Goal: Information Seeking & Learning: Check status

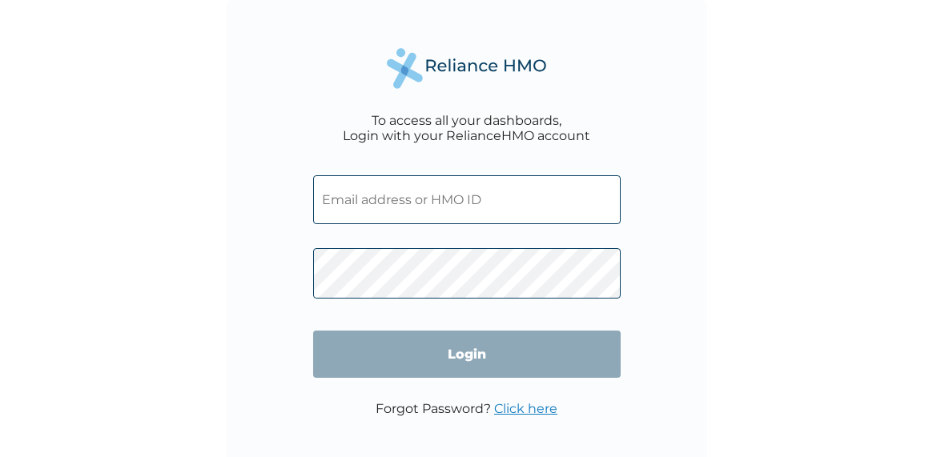
click at [422, 198] on input "text" at bounding box center [467, 199] width 308 height 49
paste input "CRP/10009/A"
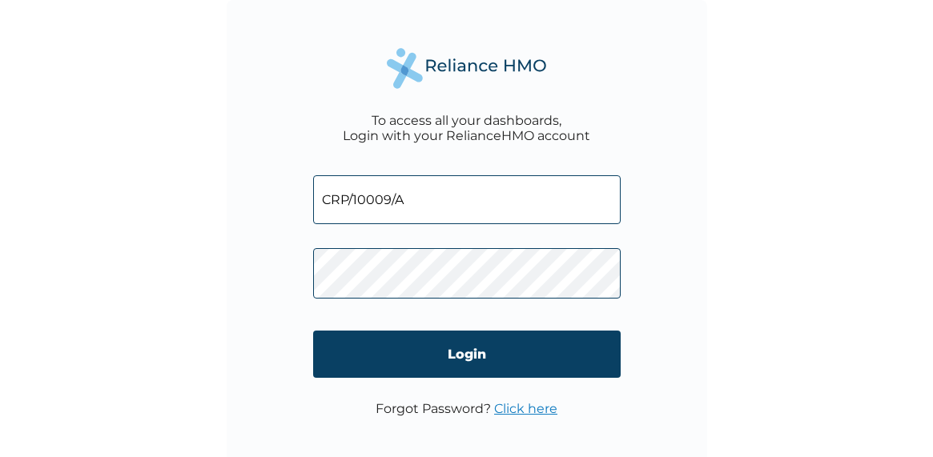
type input "CRP/10009/A"
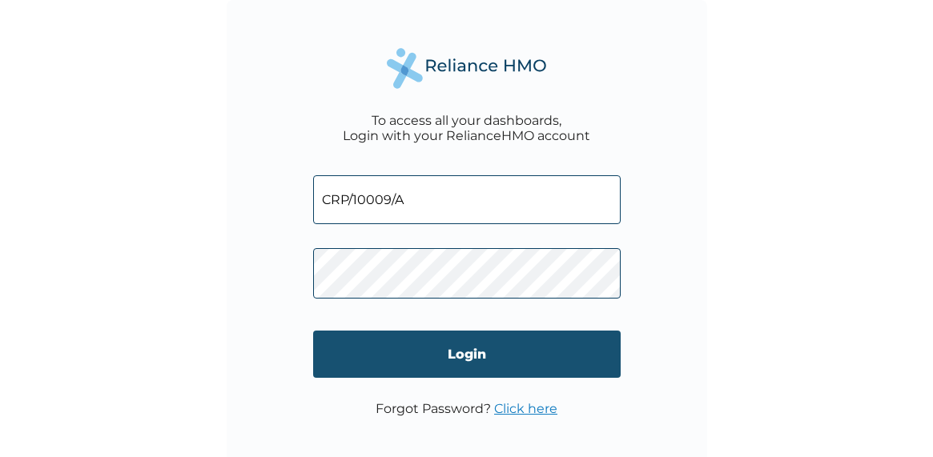
click at [461, 355] on input "Login" at bounding box center [467, 354] width 308 height 47
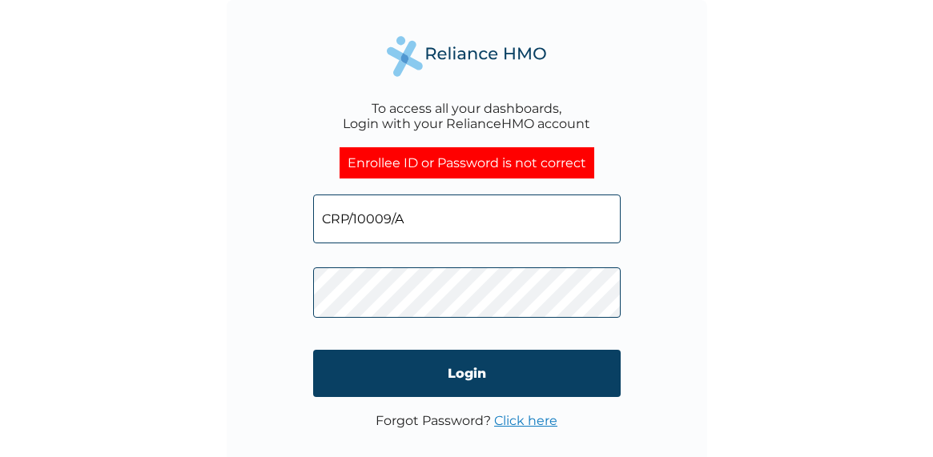
click at [515, 421] on link "Click here" at bounding box center [525, 420] width 63 height 15
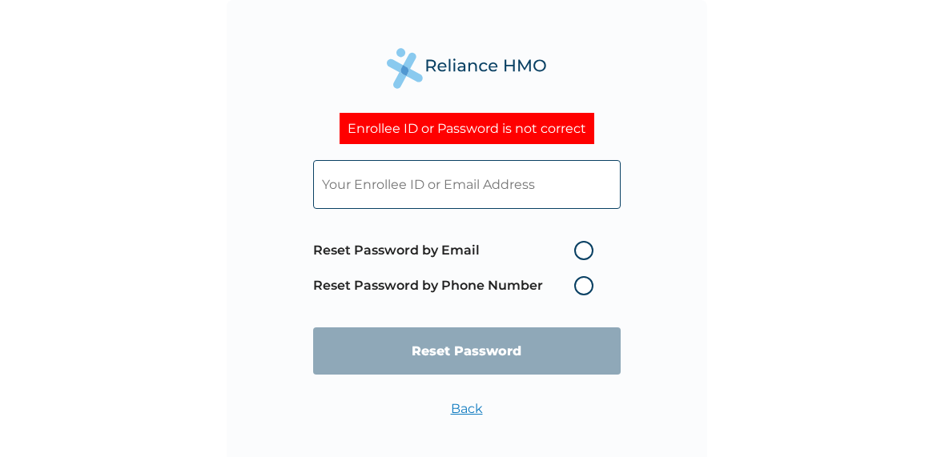
click at [579, 248] on label "Reset Password by Email" at bounding box center [457, 250] width 288 height 19
click at [578, 248] on input "Reset Password by Email" at bounding box center [565, 251] width 26 height 26
radio input "true"
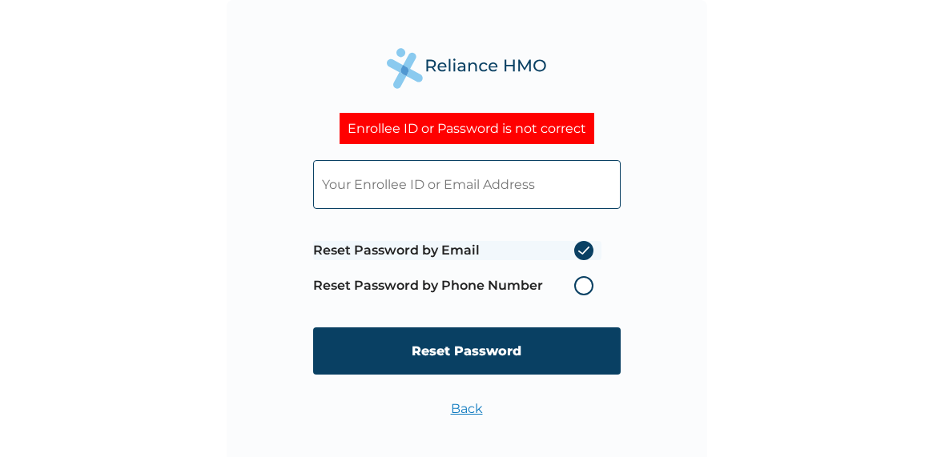
click at [510, 186] on input "text" at bounding box center [467, 184] width 308 height 49
paste input "sidney@caritaspr.com"
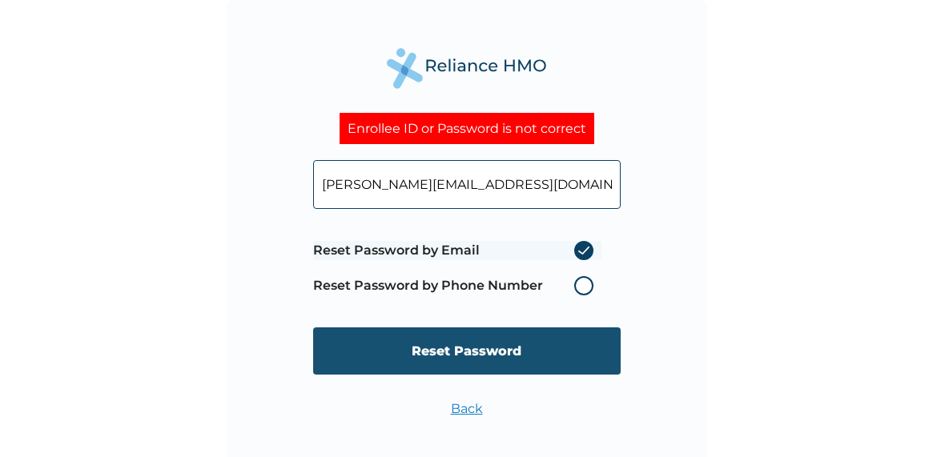
type input "sidney@caritaspr.com"
click at [475, 352] on input "Reset Password" at bounding box center [467, 351] width 308 height 47
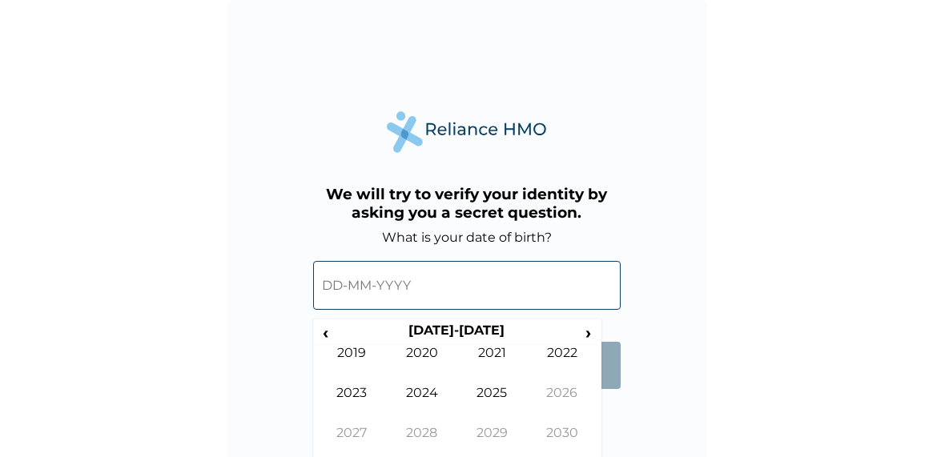
click at [493, 293] on input "text" at bounding box center [467, 285] width 308 height 49
click at [323, 330] on span "‹" at bounding box center [325, 333] width 17 height 20
click at [435, 351] on td "1990" at bounding box center [422, 365] width 70 height 40
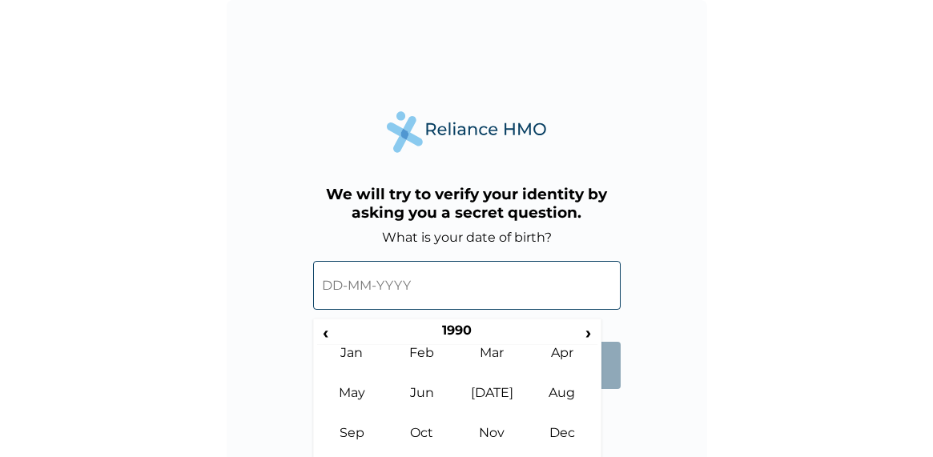
click at [394, 288] on input "text" at bounding box center [467, 285] width 308 height 49
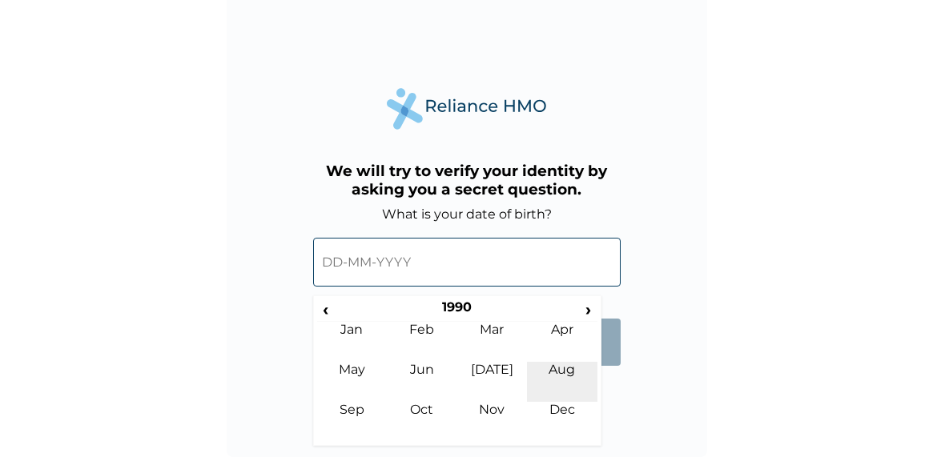
click at [564, 368] on td "Aug" at bounding box center [562, 382] width 70 height 40
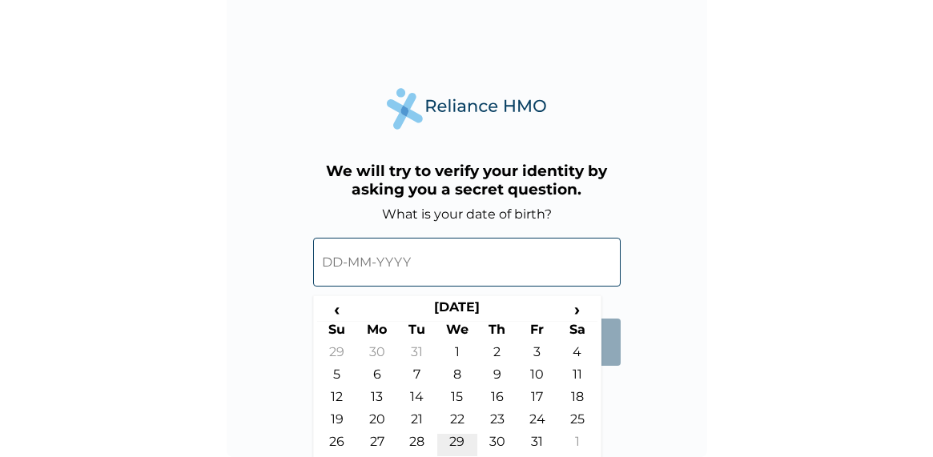
click at [460, 437] on td "29" at bounding box center [457, 445] width 40 height 22
type input "29-08-1990"
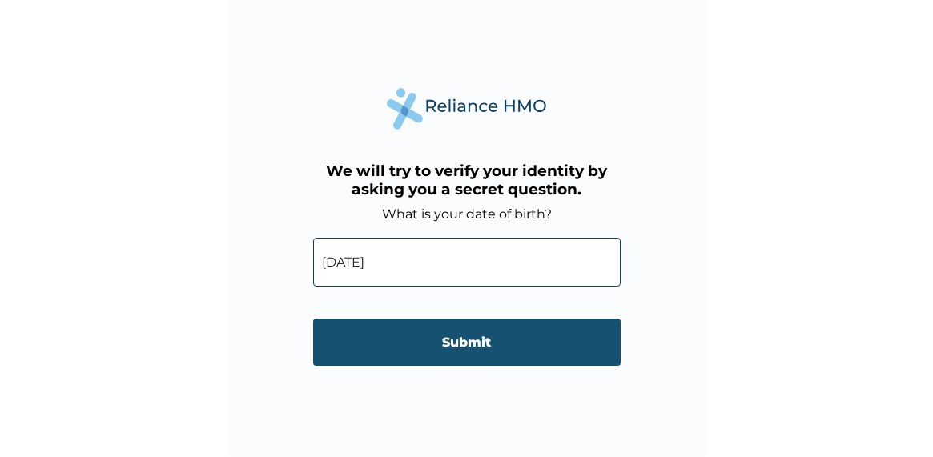
click at [469, 357] on input "Submit" at bounding box center [467, 342] width 308 height 47
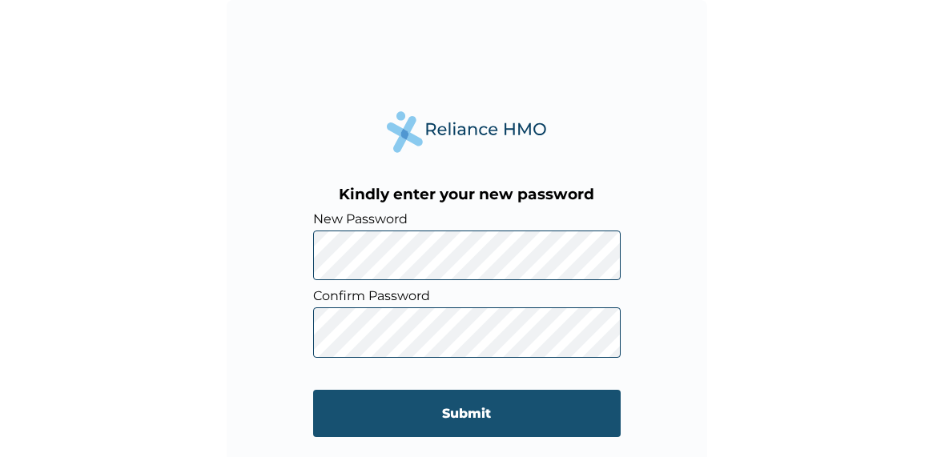
click at [446, 401] on input "Submit" at bounding box center [467, 413] width 308 height 47
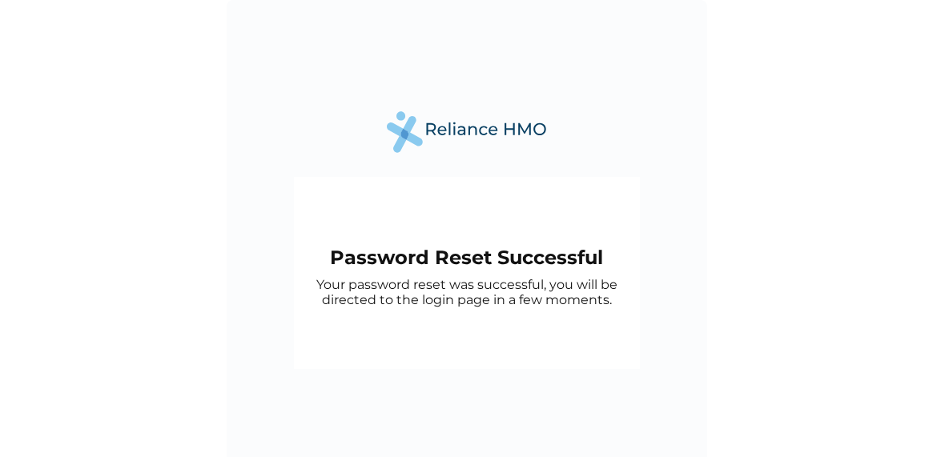
scroll to position [23, 0]
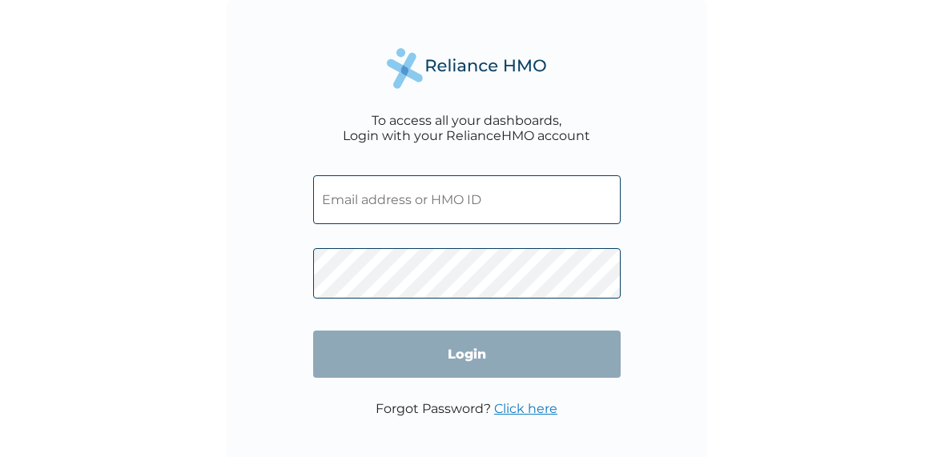
click at [395, 215] on input "text" at bounding box center [467, 199] width 308 height 49
click at [351, 204] on input "text" at bounding box center [467, 199] width 308 height 49
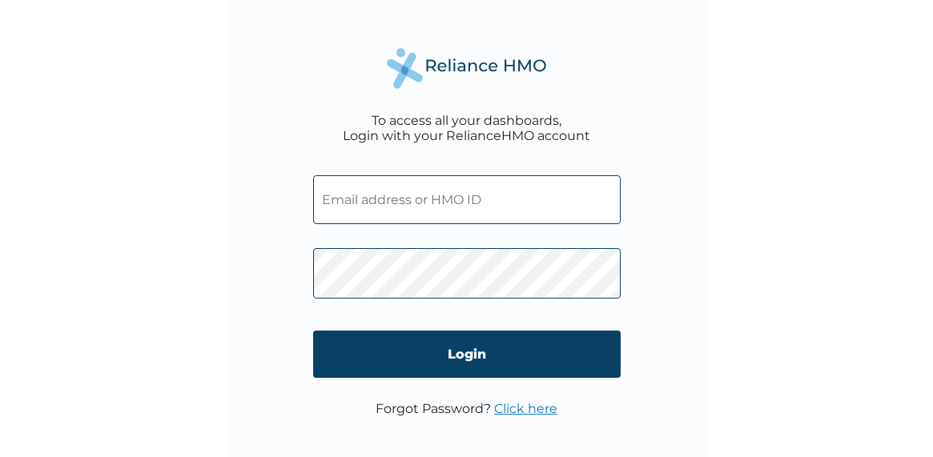
click at [380, 187] on input "text" at bounding box center [467, 199] width 308 height 49
click at [533, 204] on input "text" at bounding box center [467, 199] width 308 height 49
paste input "CRP/10009/A"
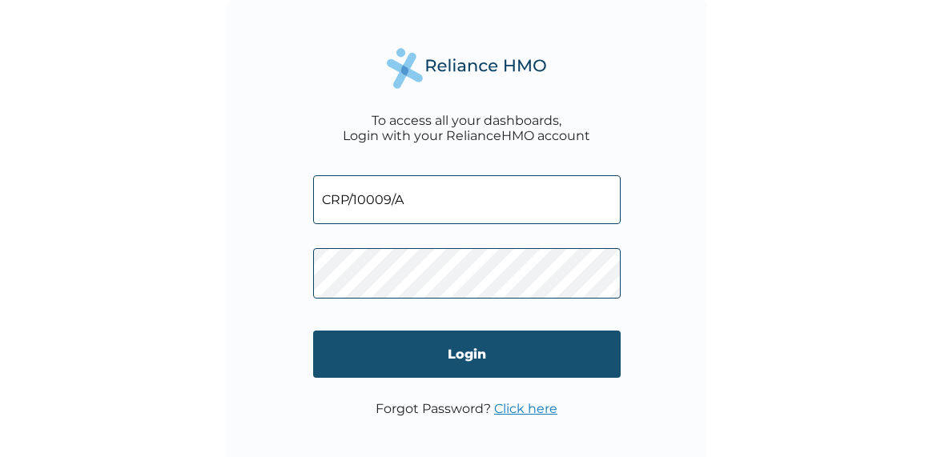
type input "CRP/10009/A"
click at [432, 369] on input "Login" at bounding box center [467, 354] width 308 height 47
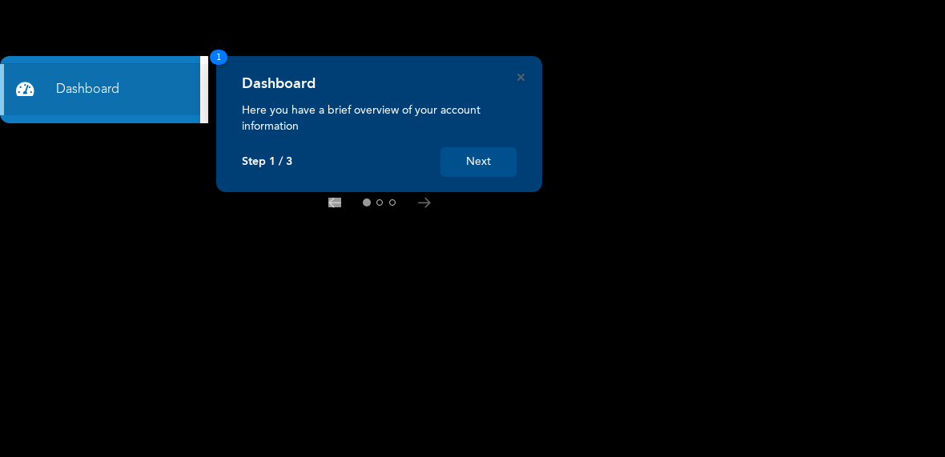
click at [484, 157] on button "Next" at bounding box center [479, 162] width 76 height 30
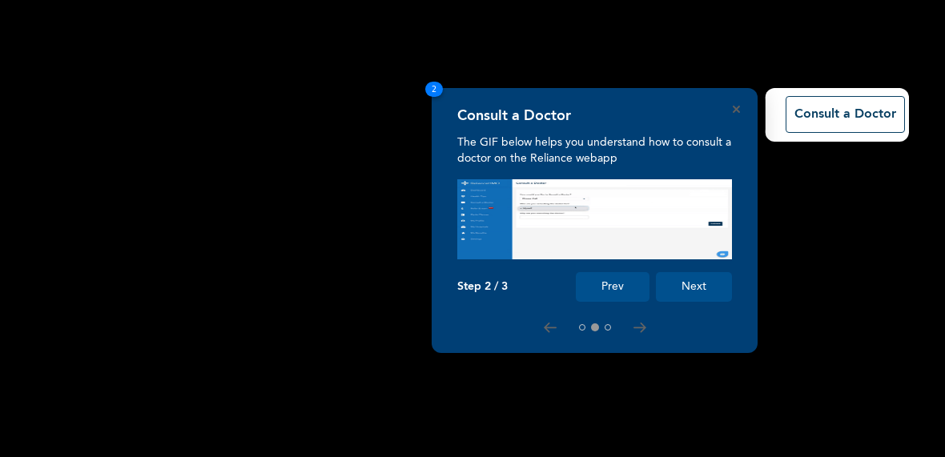
click at [690, 283] on button "Next" at bounding box center [694, 287] width 76 height 30
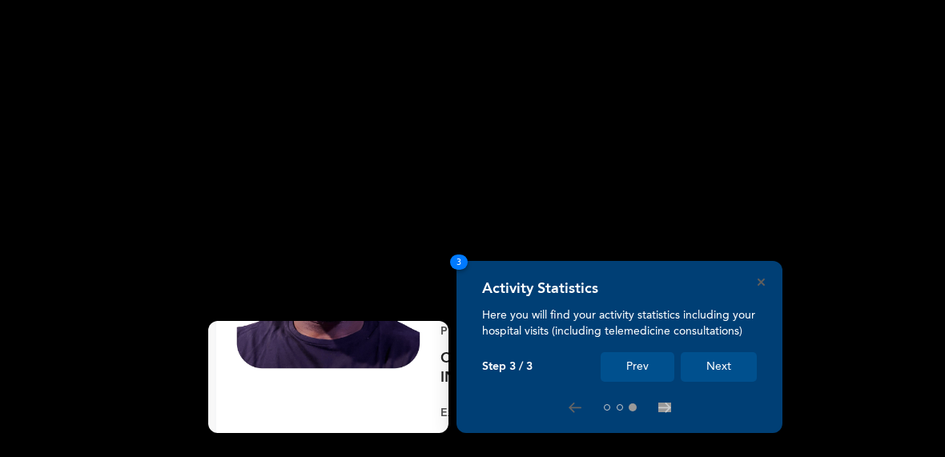
scroll to position [256, 0]
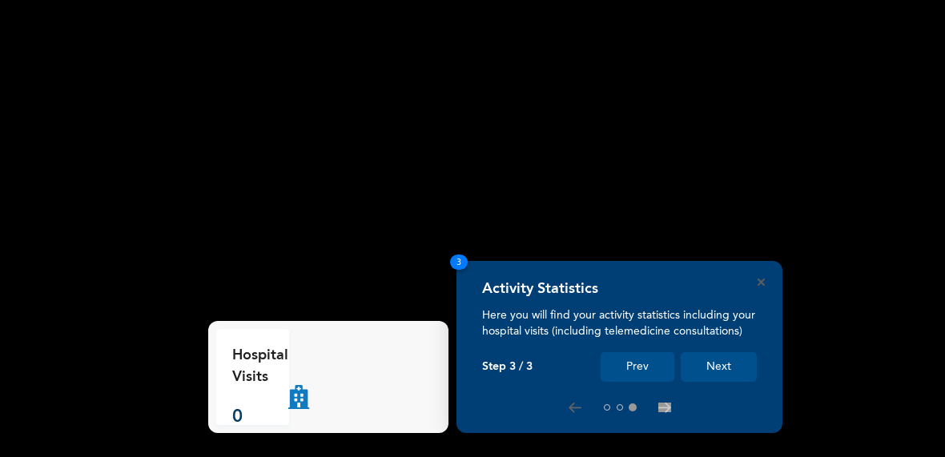
click at [720, 363] on button "Next" at bounding box center [719, 367] width 76 height 30
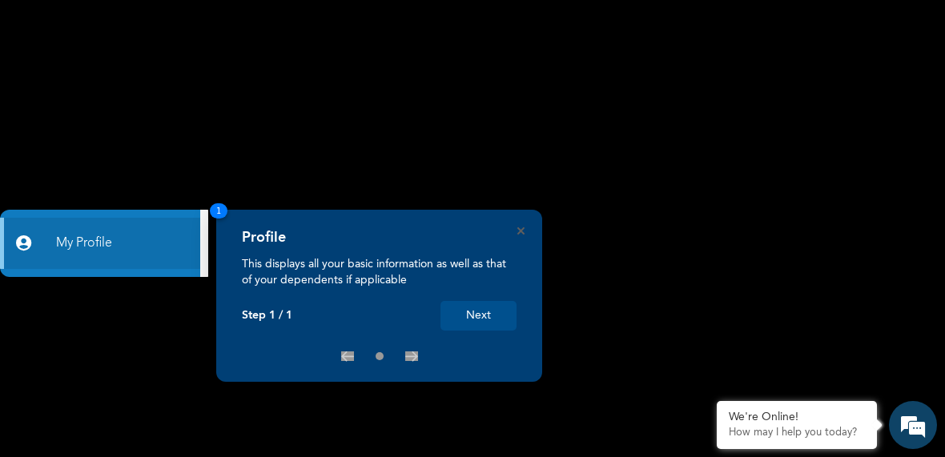
click at [467, 296] on div "Profile This displays all your basic information as well as that of your depend…" at bounding box center [379, 280] width 275 height 102
click at [481, 314] on button "Next" at bounding box center [479, 316] width 76 height 30
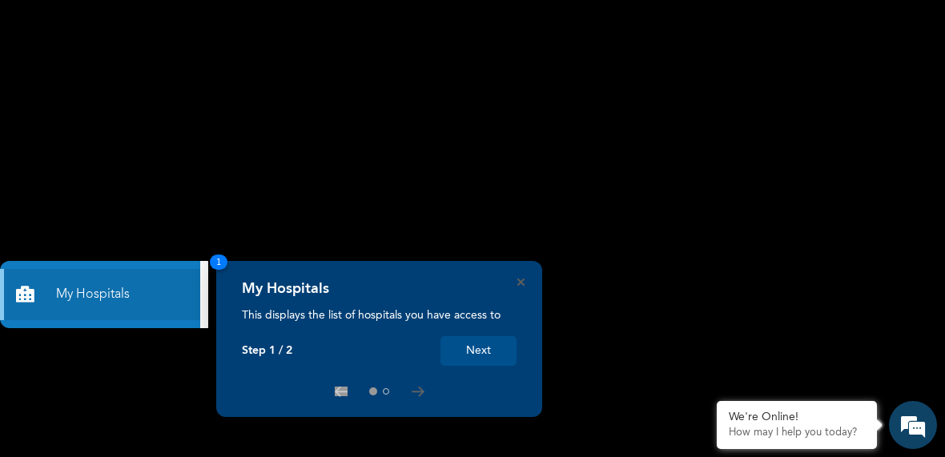
click at [444, 351] on button "Next" at bounding box center [479, 351] width 76 height 30
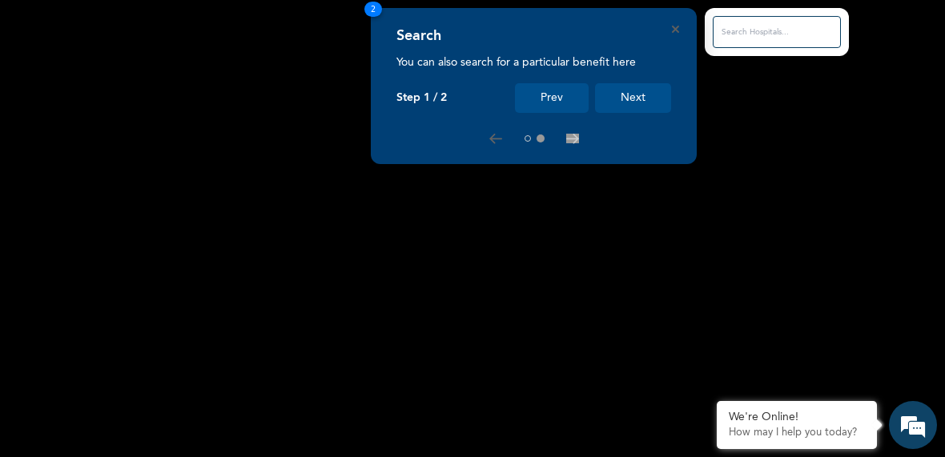
click at [631, 99] on button "Next" at bounding box center [633, 98] width 76 height 30
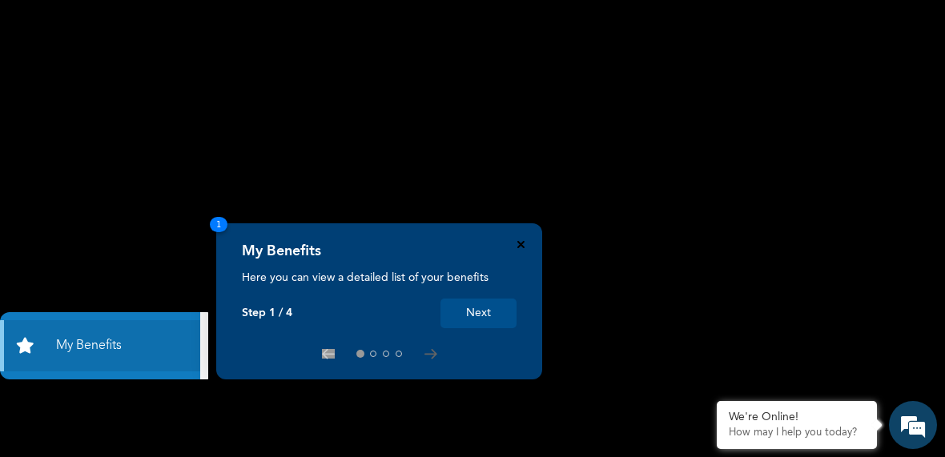
click at [519, 242] on icon "Close" at bounding box center [520, 244] width 7 height 7
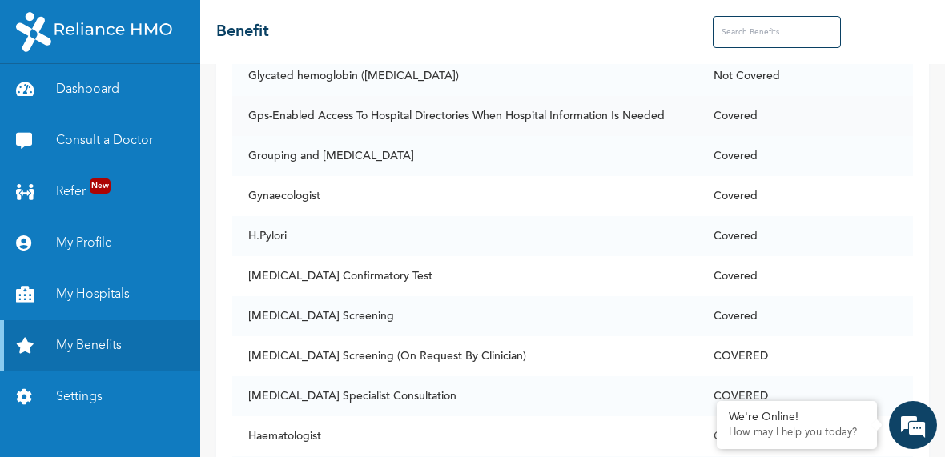
scroll to position [4617, 0]
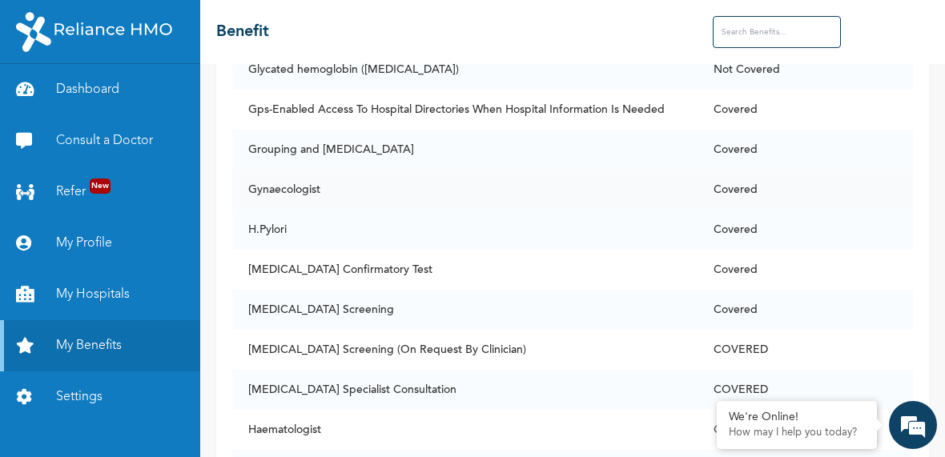
click at [751, 210] on td "Covered" at bounding box center [805, 190] width 215 height 40
click at [745, 210] on td "Covered" at bounding box center [805, 190] width 215 height 40
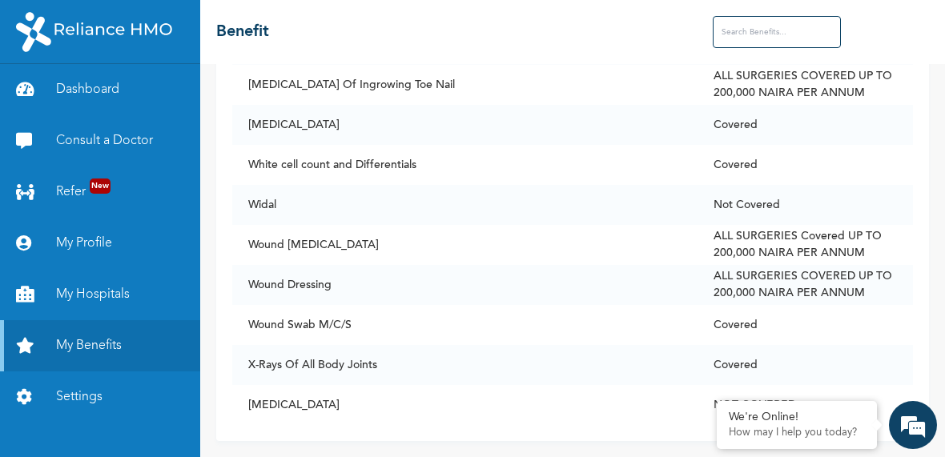
scroll to position [12641, 0]
click at [719, 405] on em at bounding box center [717, 403] width 16 height 16
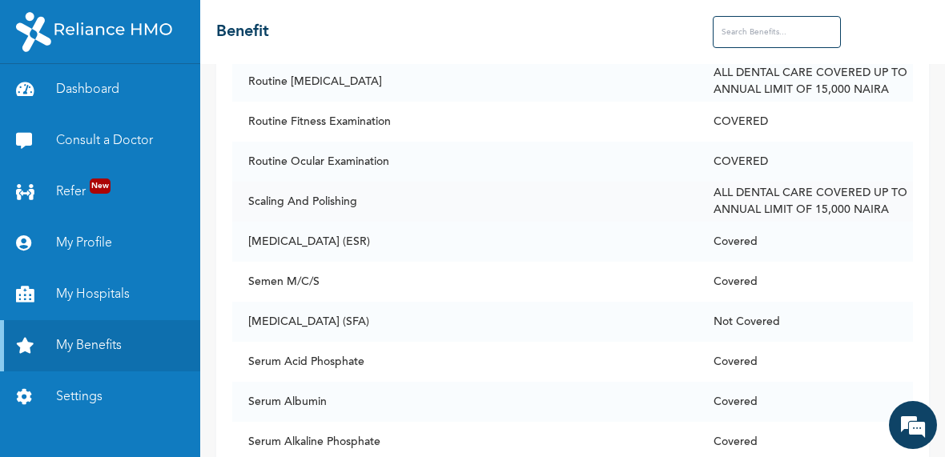
scroll to position [9713, 0]
drag, startPoint x: 251, startPoint y: 199, endPoint x: 389, endPoint y: 203, distance: 138.7
click at [389, 103] on td "Routine Dental Examination" at bounding box center [464, 82] width 465 height 40
copy td "Routine Dental Examination"
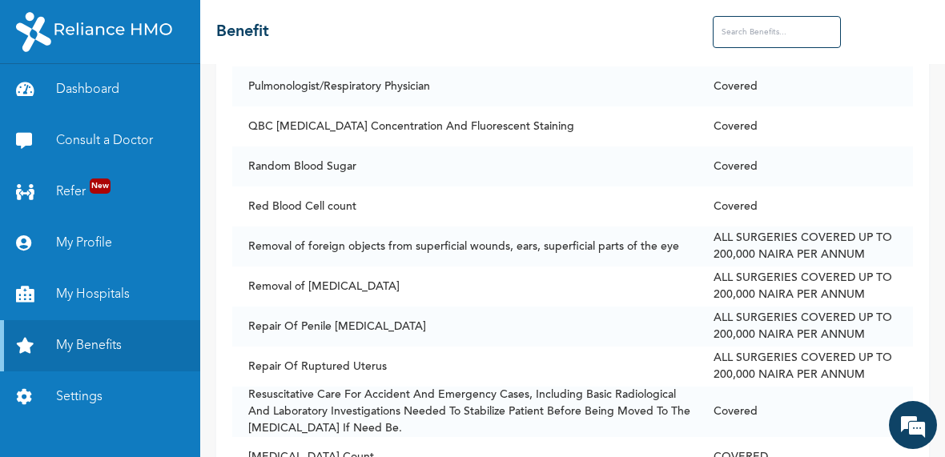
scroll to position [9217, 0]
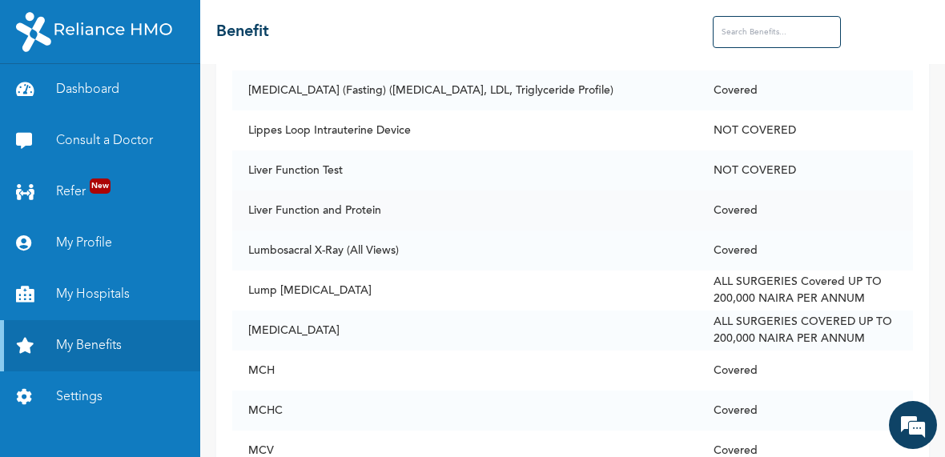
scroll to position [6380, 0]
drag, startPoint x: 248, startPoint y: 301, endPoint x: 403, endPoint y: 300, distance: 155.4
click at [403, 270] on td "Lumbosacral X-Ray (All Views)" at bounding box center [464, 250] width 465 height 40
copy td "Lumbosacral X-Ray (All Views)"
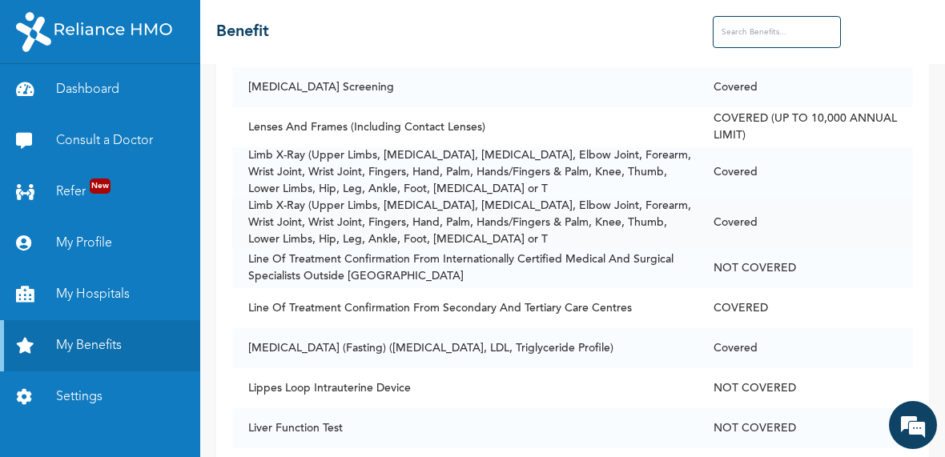
scroll to position [6117, 0]
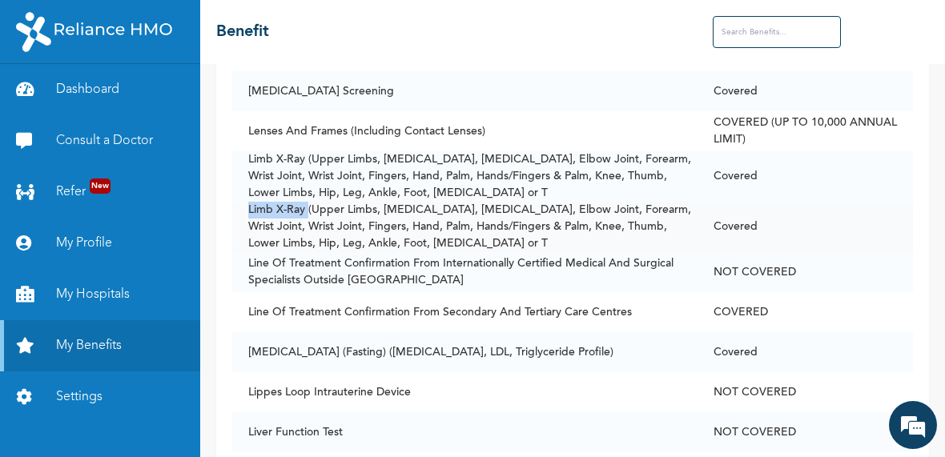
drag, startPoint x: 249, startPoint y: 259, endPoint x: 308, endPoint y: 258, distance: 59.3
click at [308, 252] on td "Limb X-Ray (Upper Limbs, Shoulder Joint, Humerus, Elbow Joint, Forearm, Wrist J…" at bounding box center [464, 227] width 465 height 50
copy td "Limb X-Ray"
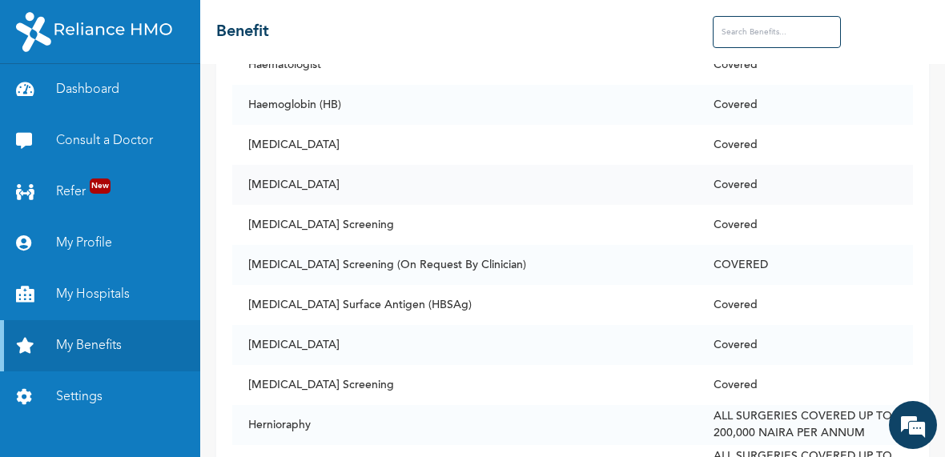
scroll to position [4978, 0]
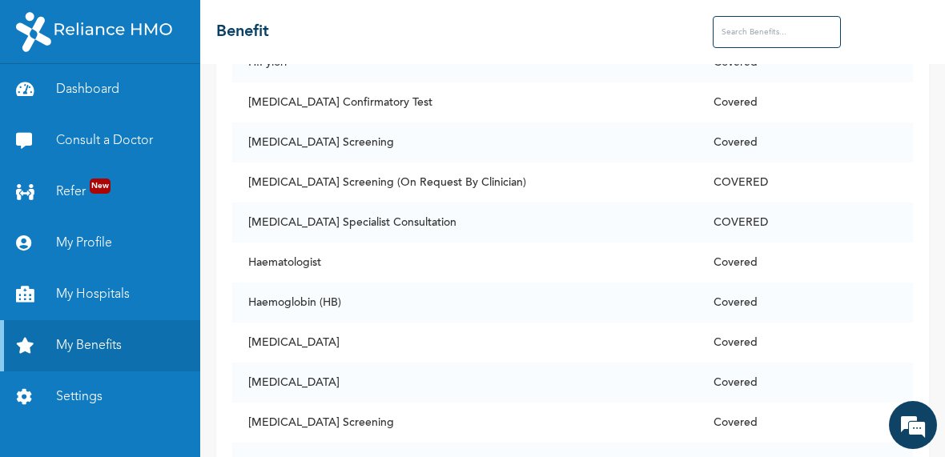
scroll to position [4780, 0]
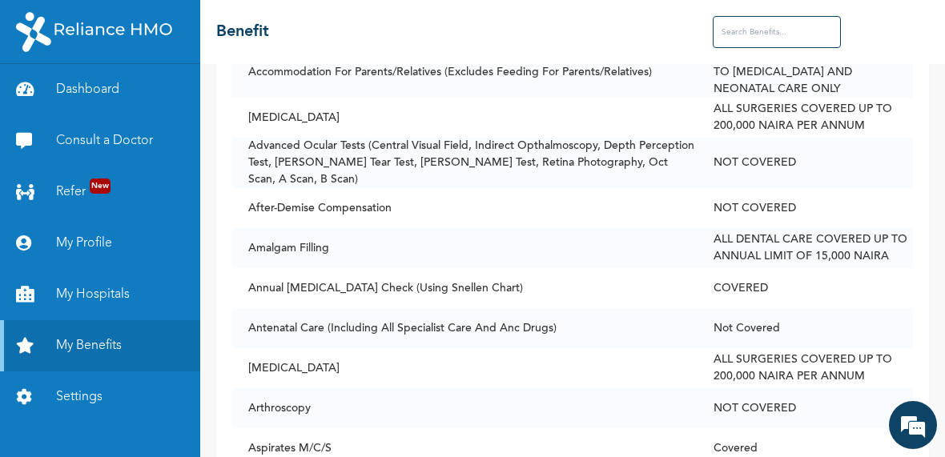
scroll to position [429, 0]
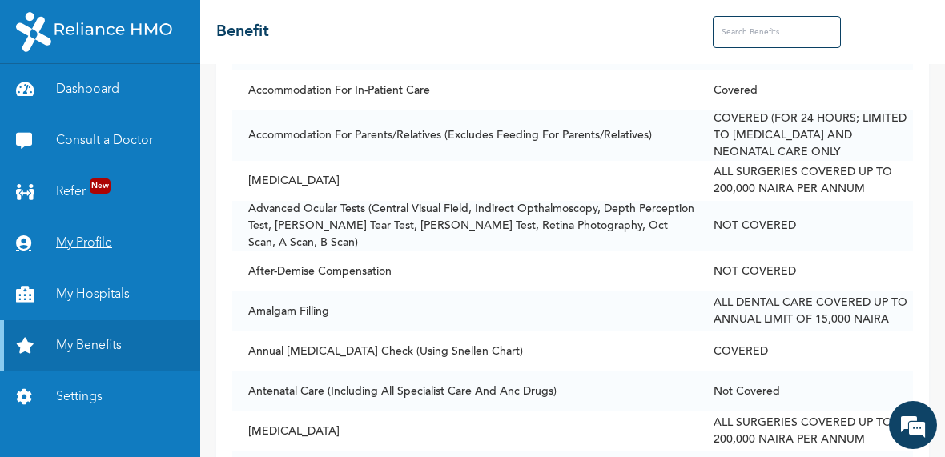
click at [74, 244] on link "My Profile" at bounding box center [100, 243] width 200 height 51
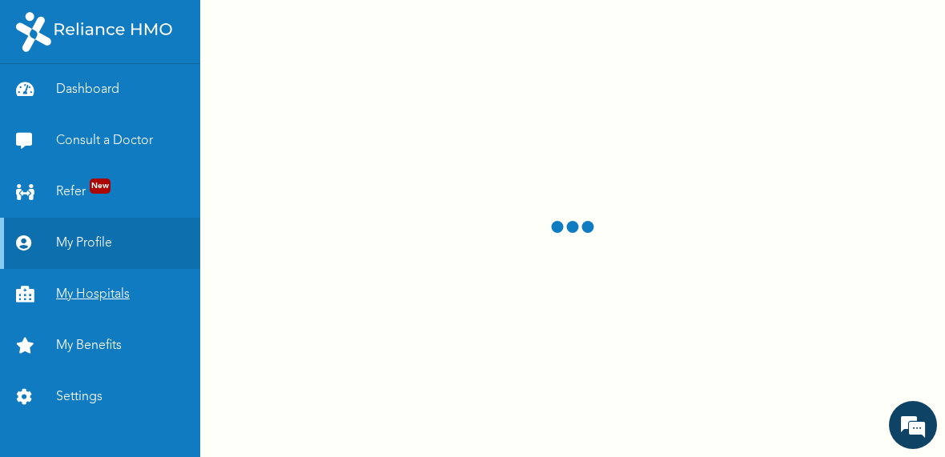
click at [84, 292] on link "My Hospitals" at bounding box center [100, 294] width 200 height 51
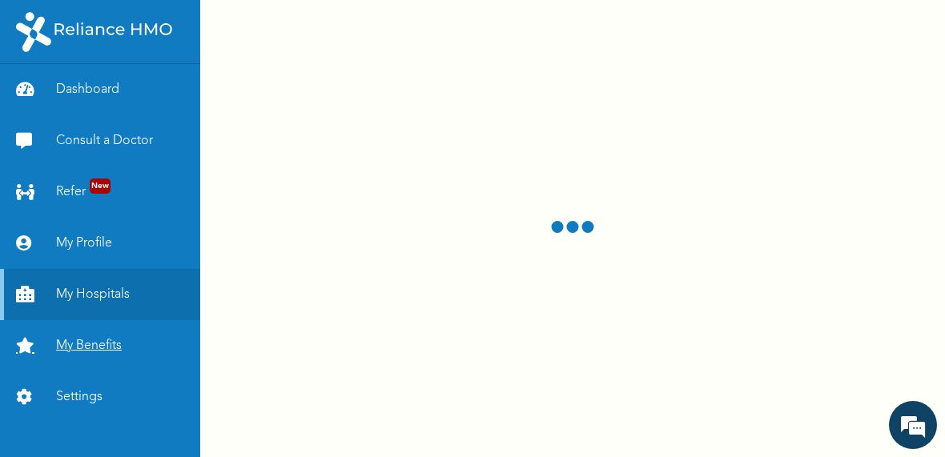
click at [97, 348] on link "My Benefits" at bounding box center [100, 345] width 200 height 51
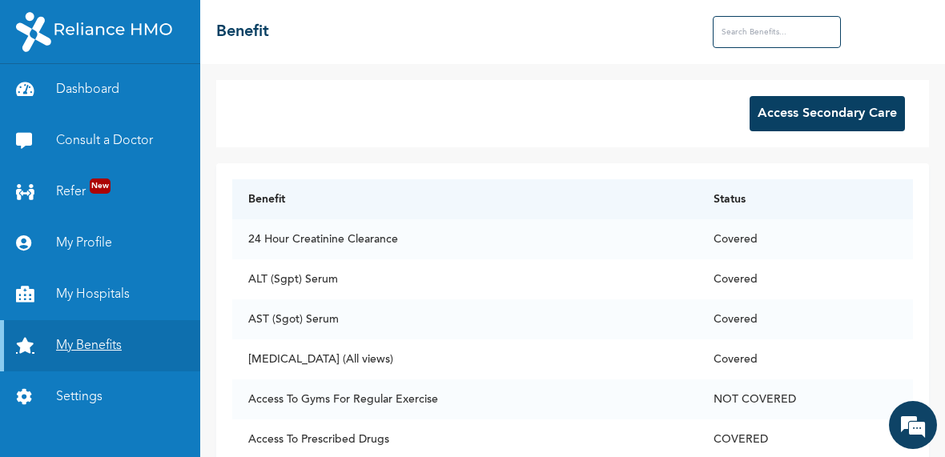
click at [87, 349] on link "My Benefits" at bounding box center [100, 345] width 200 height 51
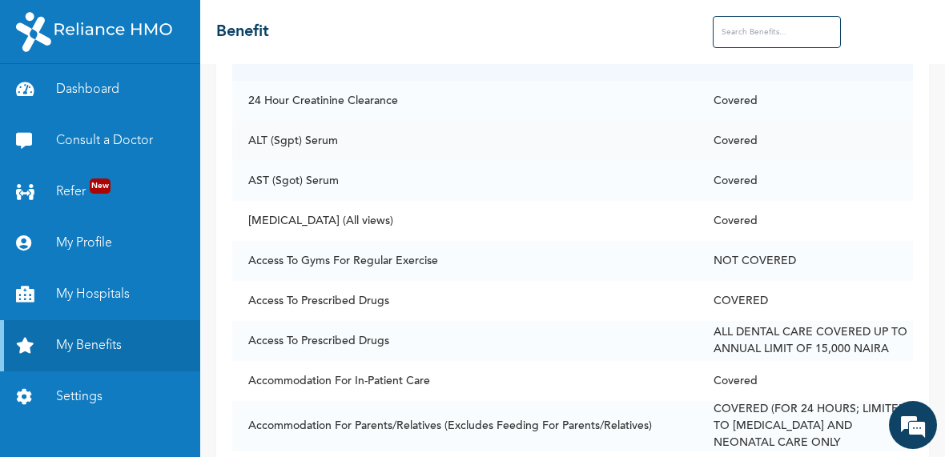
scroll to position [149, 0]
